Goal: Information Seeking & Learning: Learn about a topic

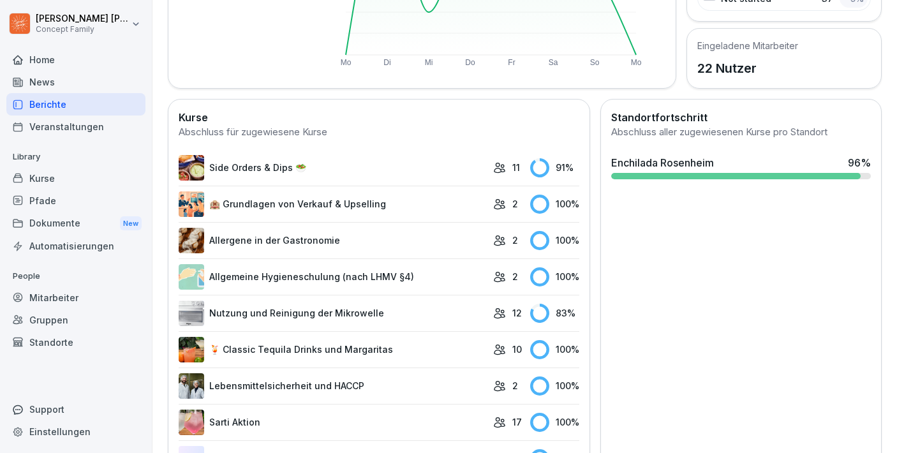
scroll to position [283, 0]
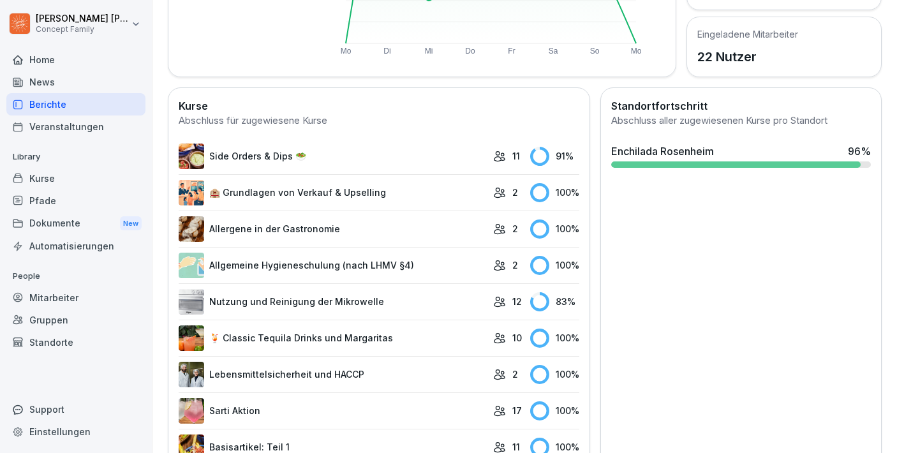
click at [247, 158] on link "Side Orders & Dips 🥗" at bounding box center [333, 157] width 308 height 26
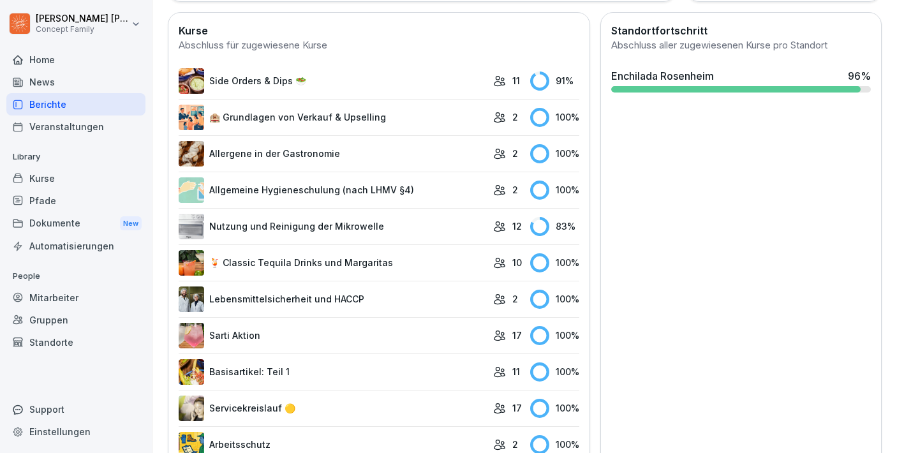
scroll to position [357, 0]
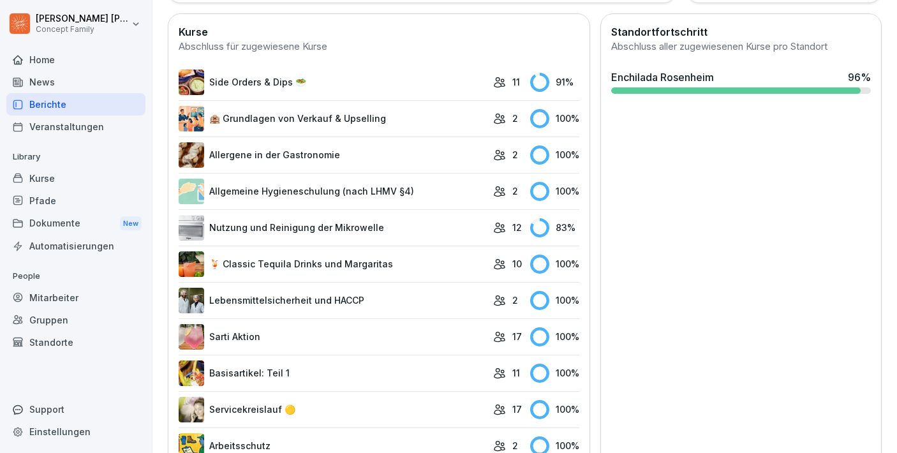
click at [289, 228] on link "Nutzung und Reinigung der Mikrowelle" at bounding box center [333, 228] width 308 height 26
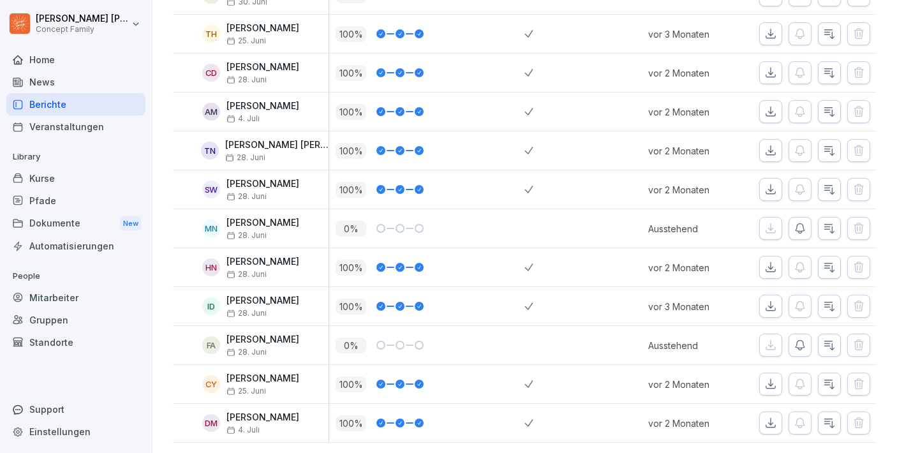
scroll to position [270, 0]
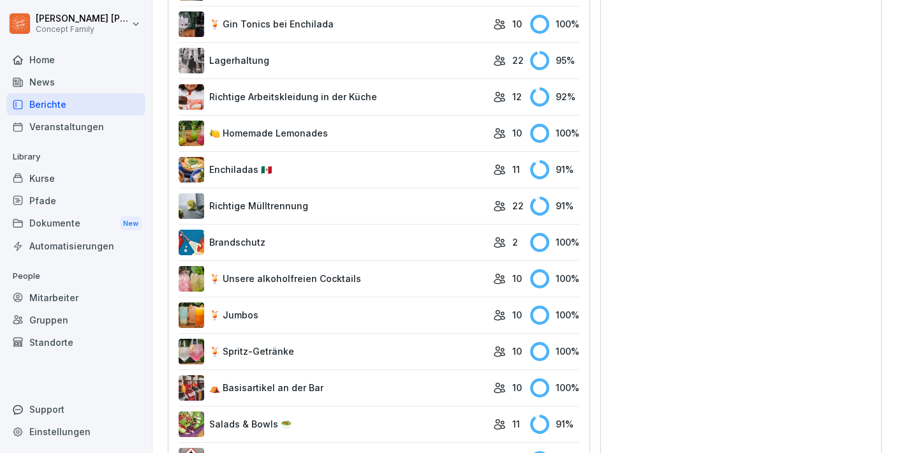
scroll to position [2013, 0]
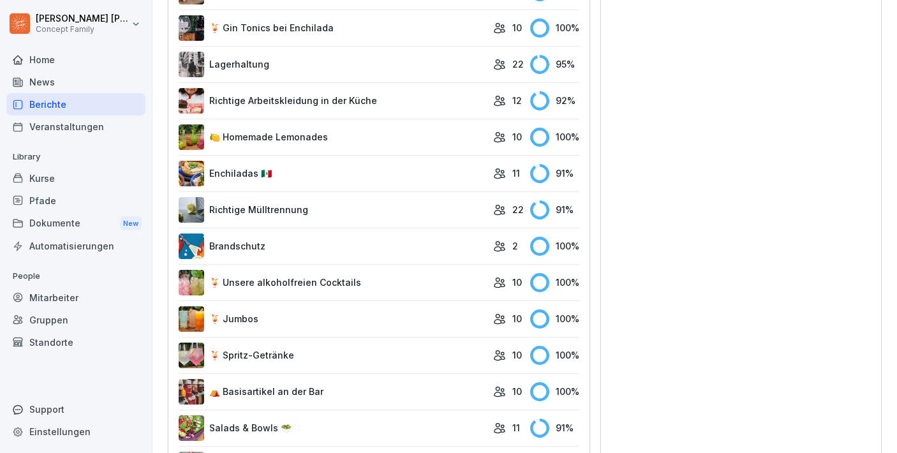
click at [253, 173] on link "Enchiladas 🇲🇽" at bounding box center [333, 174] width 308 height 26
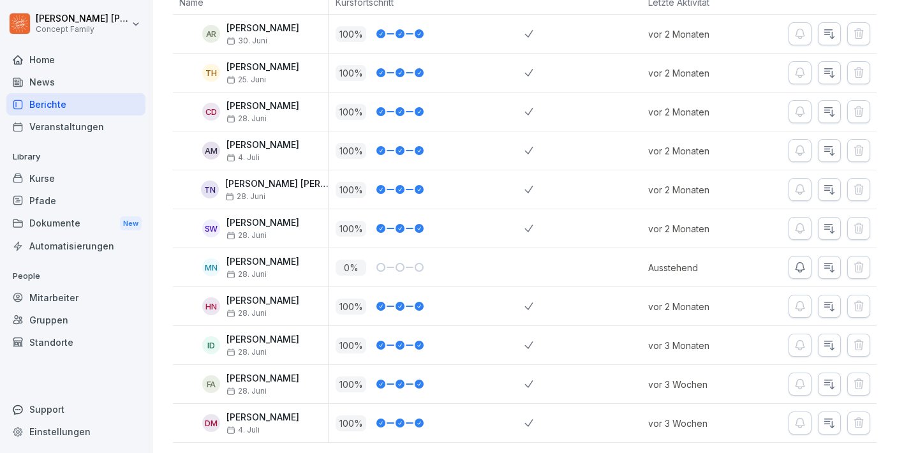
scroll to position [231, 0]
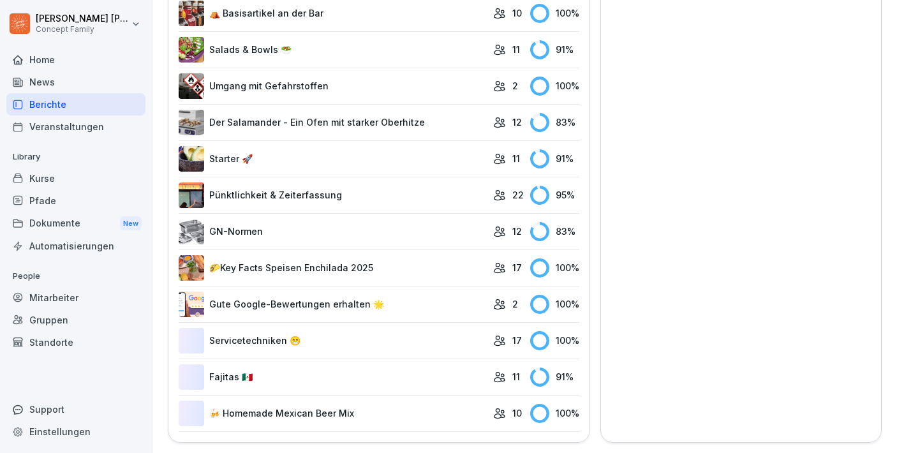
scroll to position [2389, 0]
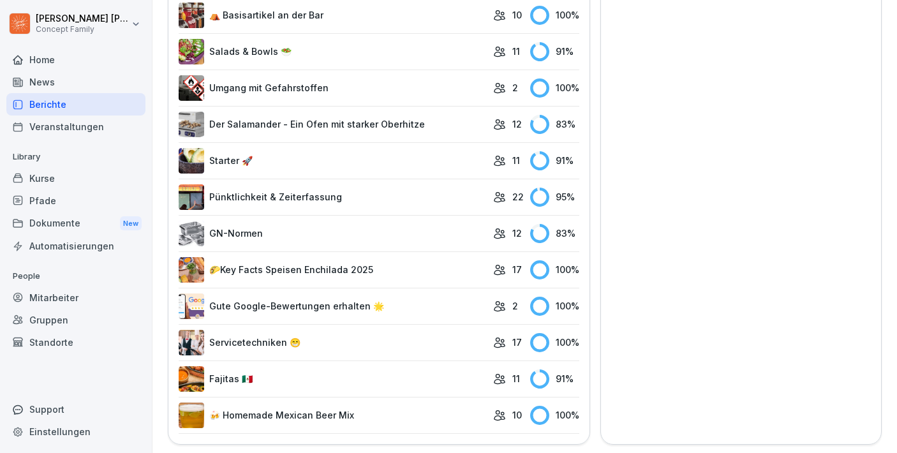
click at [275, 374] on link "Fajitas 🇲🇽" at bounding box center [333, 379] width 308 height 26
